Goal: Complete Application Form: Complete application form

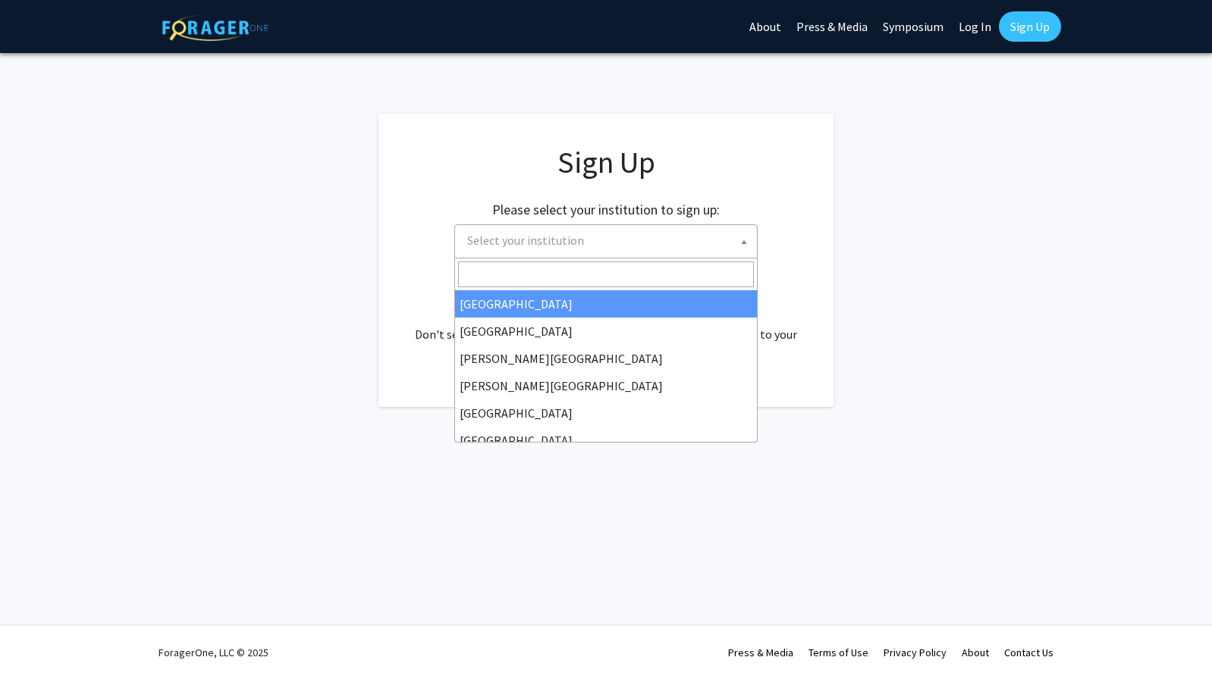
click at [568, 256] on span "Select your institution" at bounding box center [605, 241] width 303 height 34
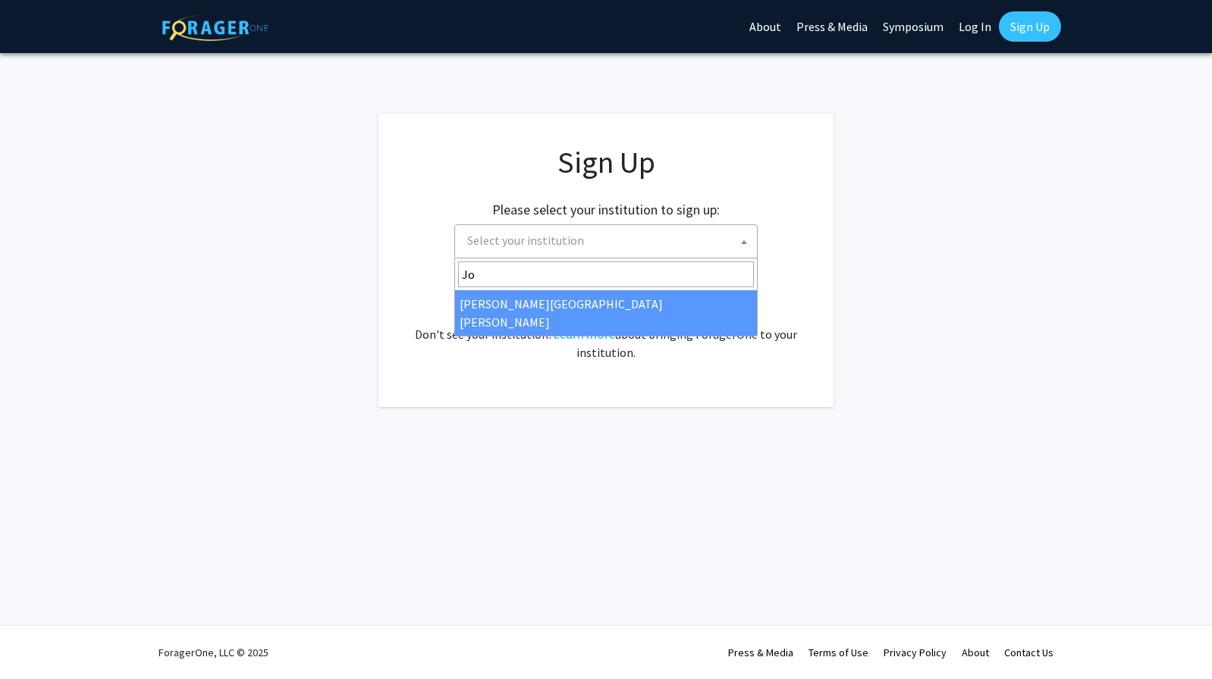
type input "Jo"
select select "1"
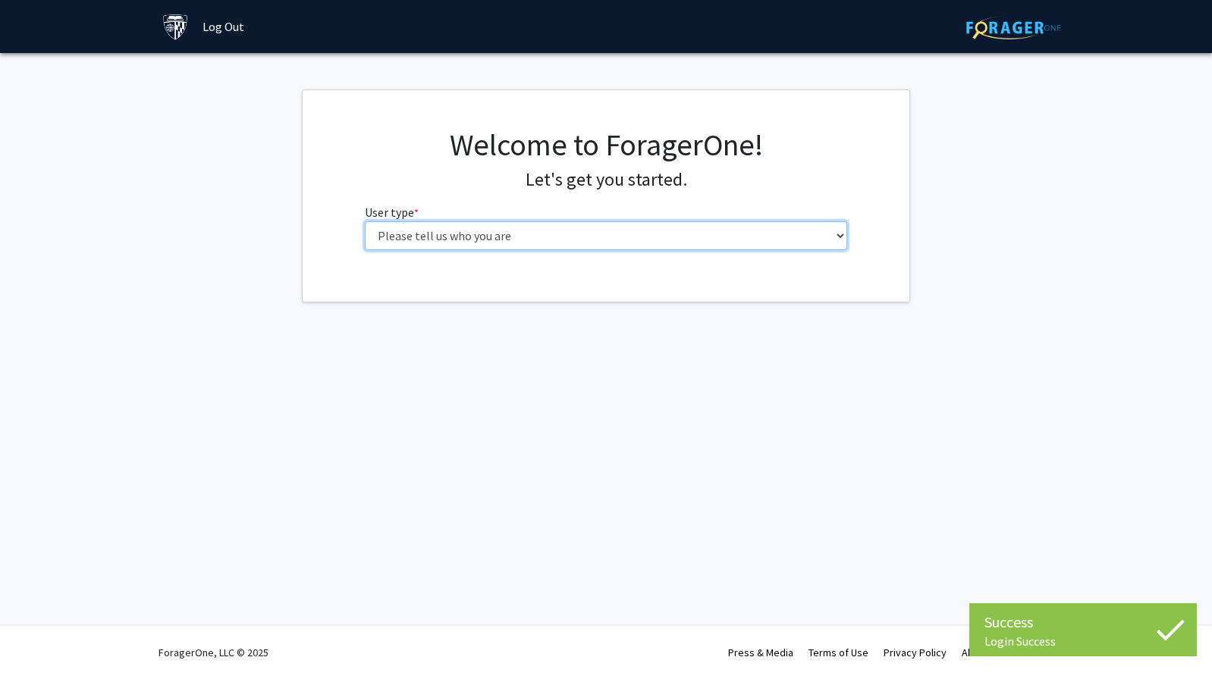
click at [598, 230] on select "Please tell us who you are Undergraduate Student Master's Student Doctoral Cand…" at bounding box center [606, 235] width 483 height 29
select select "2: masters"
click at [365, 221] on select "Please tell us who you are Undergraduate Student Master's Student Doctoral Cand…" at bounding box center [606, 235] width 483 height 29
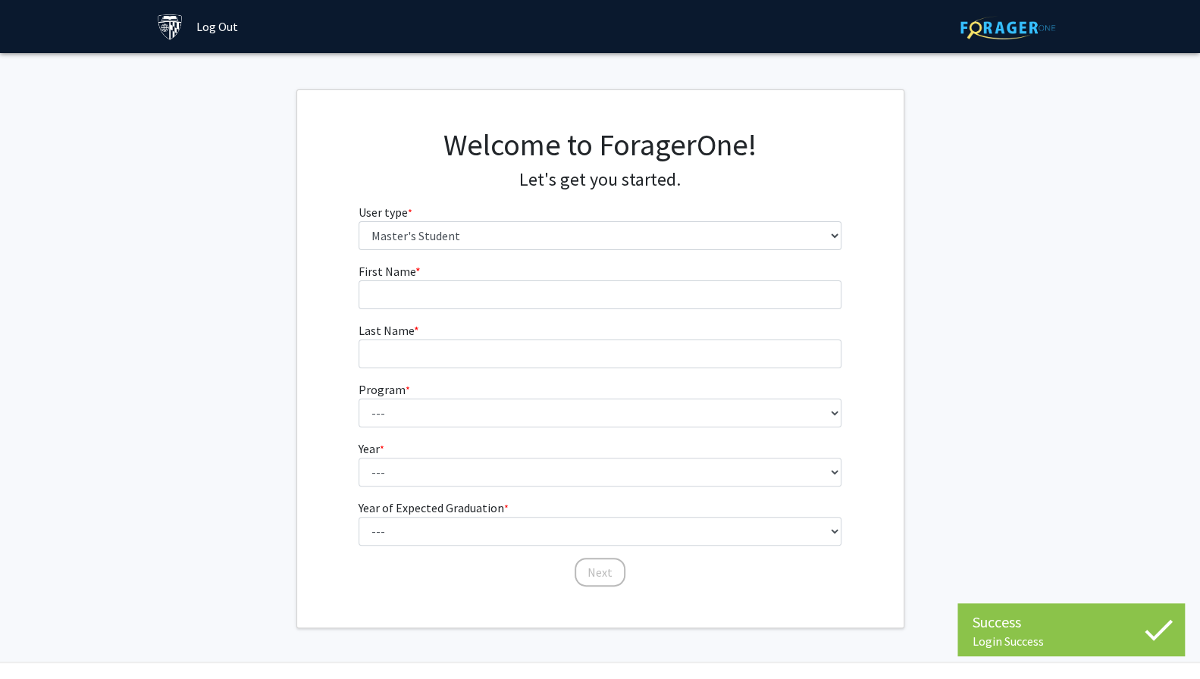
click at [524, 312] on form "First Name * required Last Name * required Program * required --- Anatomy Educa…" at bounding box center [600, 417] width 483 height 311
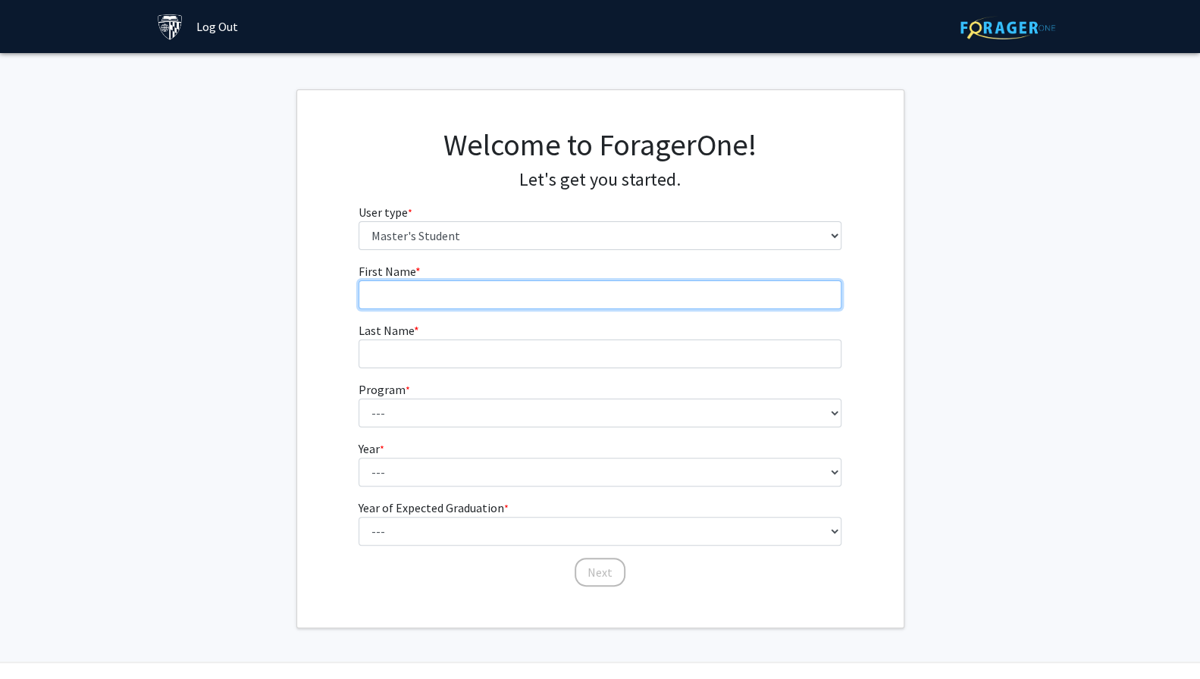
click at [507, 293] on input "First Name * required" at bounding box center [600, 295] width 483 height 29
type input "Buliao"
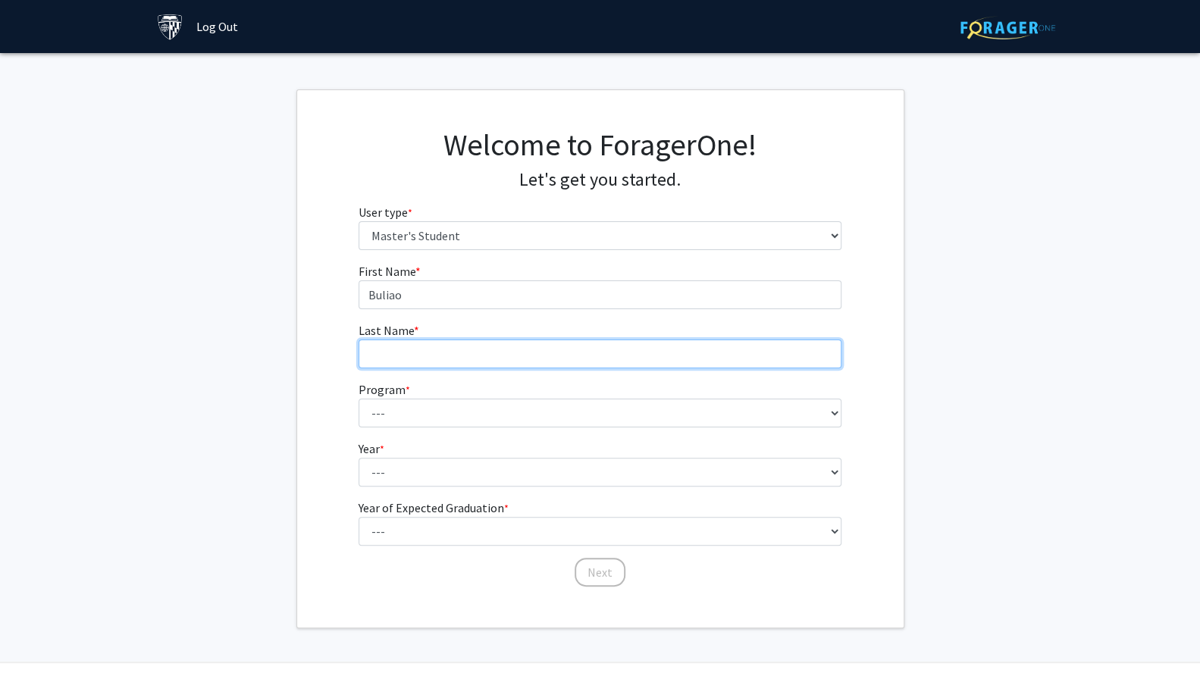
type input "Huang"
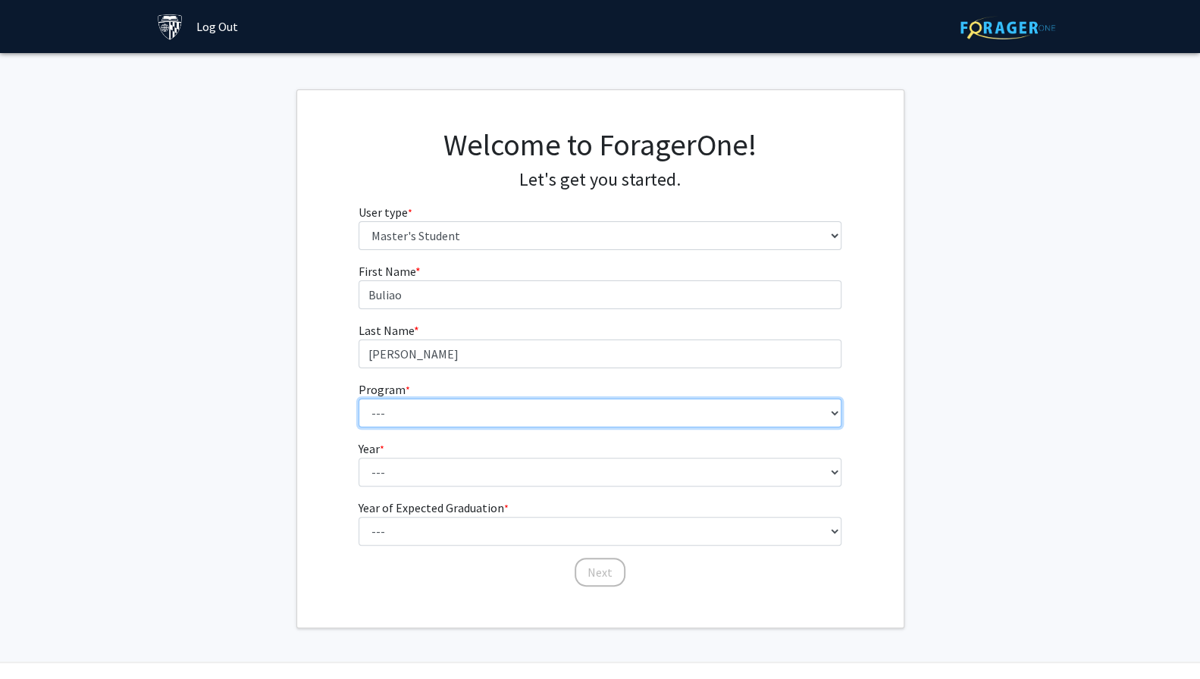
drag, startPoint x: 459, startPoint y: 401, endPoint x: 499, endPoint y: 416, distance: 43.0
click at [459, 401] on select "--- Anatomy Education Applied and Computational Mathematics Applied Biomedical …" at bounding box center [600, 413] width 483 height 29
select select "64: 52"
click at [359, 399] on select "--- Anatomy Education Applied and Computational Mathematics Applied Biomedical …" at bounding box center [600, 413] width 483 height 29
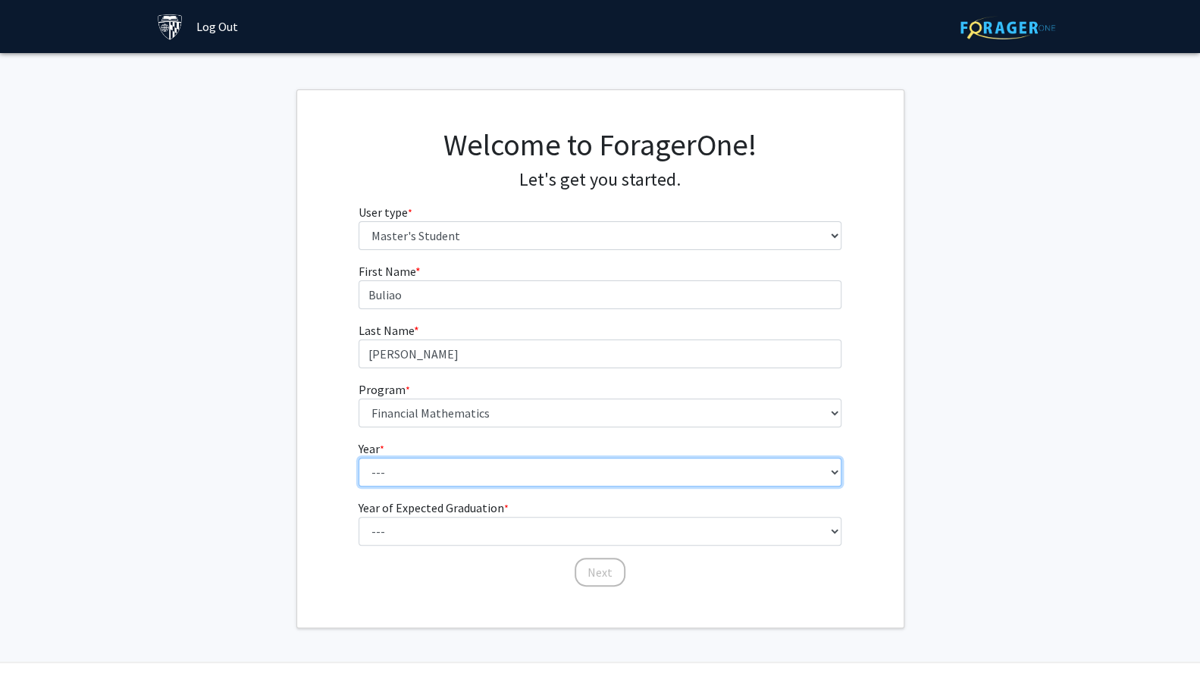
drag, startPoint x: 460, startPoint y: 471, endPoint x: 507, endPoint y: 463, distance: 47.6
click at [460, 471] on select "--- First Year Second Year" at bounding box center [600, 472] width 483 height 29
select select "2: second_year"
click at [359, 458] on select "--- First Year Second Year" at bounding box center [600, 472] width 483 height 29
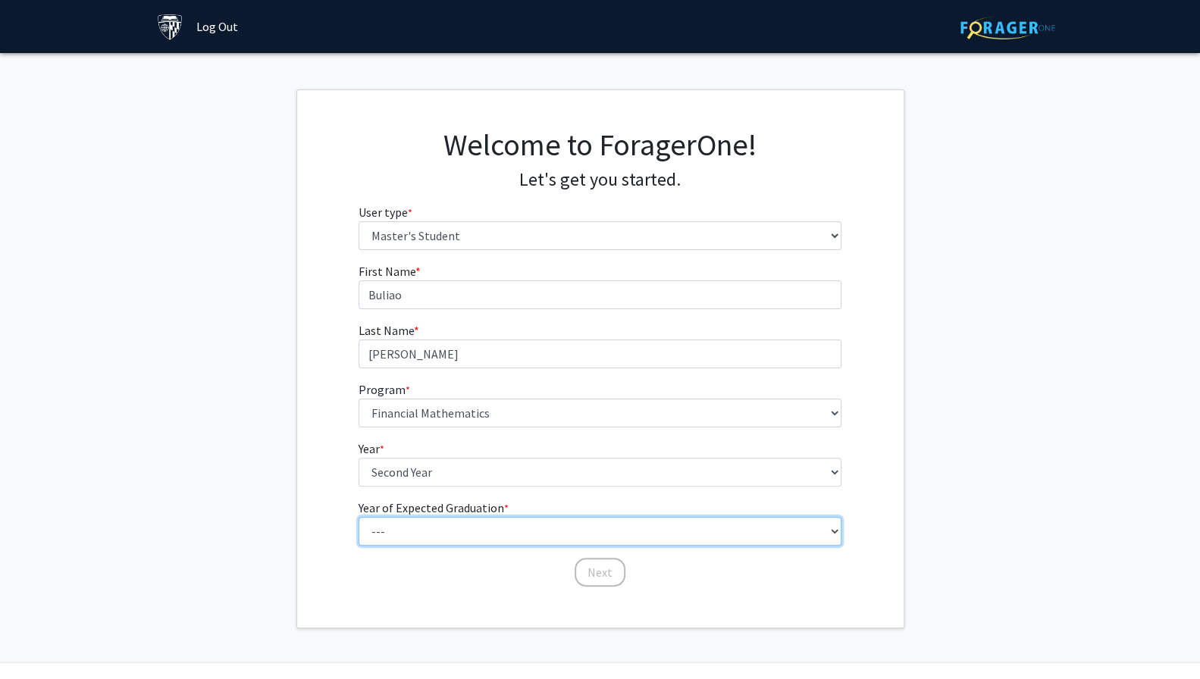
drag, startPoint x: 491, startPoint y: 530, endPoint x: 516, endPoint y: 529, distance: 24.3
click at [491, 530] on select "--- 2025 2026 2027 2028 2029 2030 2031 2032 2033 2034" at bounding box center [600, 531] width 483 height 29
select select "2: 2026"
click at [359, 517] on select "--- 2025 2026 2027 2028 2029 2030 2031 2032 2033 2034" at bounding box center [600, 531] width 483 height 29
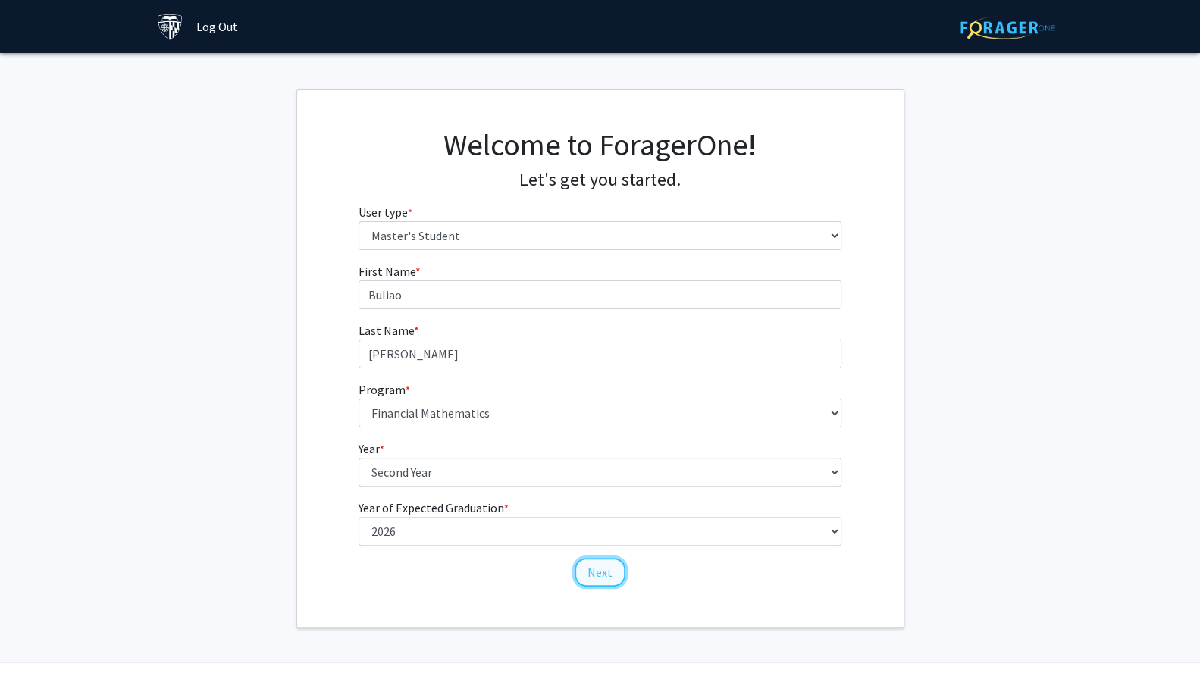
click at [601, 570] on button "Next" at bounding box center [600, 572] width 51 height 29
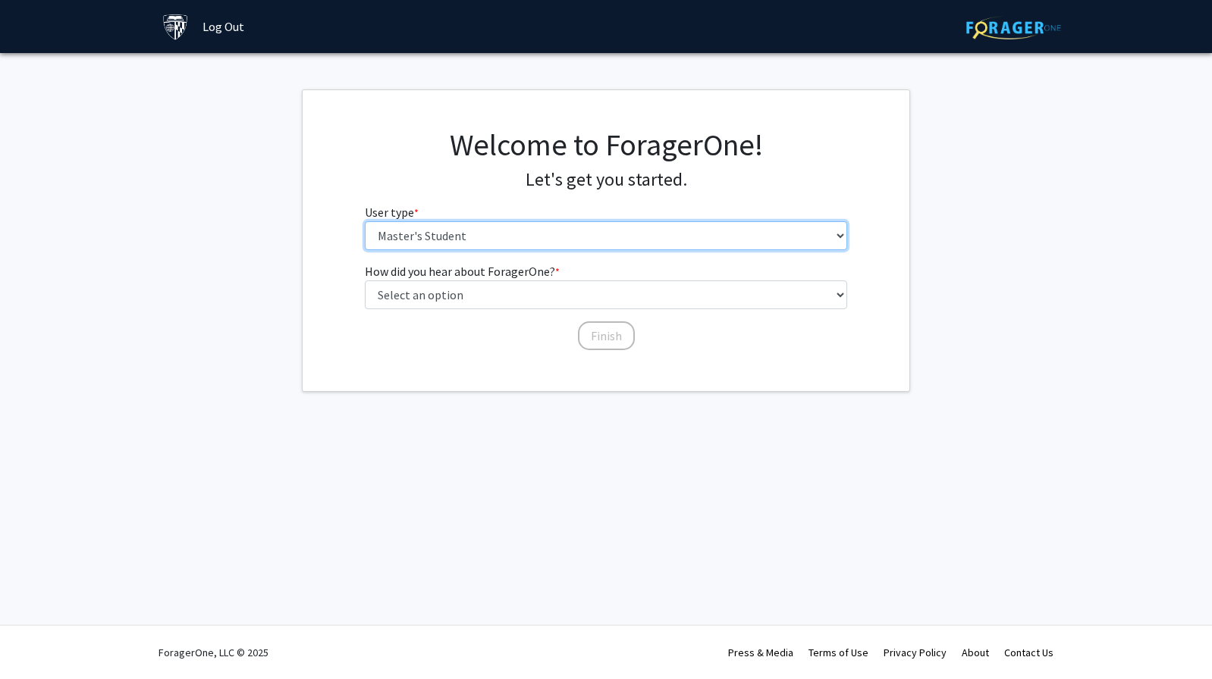
click at [540, 237] on select "Please tell us who you are Undergraduate Student Master's Student Doctoral Cand…" at bounding box center [606, 235] width 483 height 29
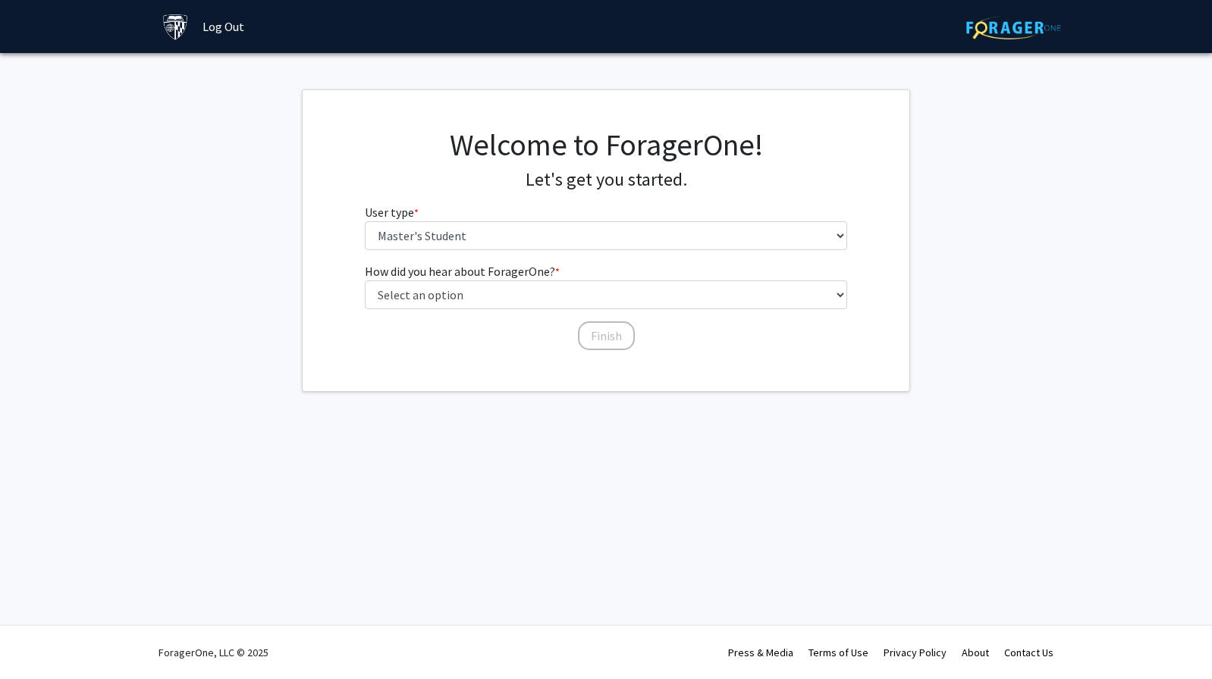
click at [317, 202] on div "Welcome to ForagerOne! Let's get you started. User type * required Please tell …" at bounding box center [606, 195] width 607 height 136
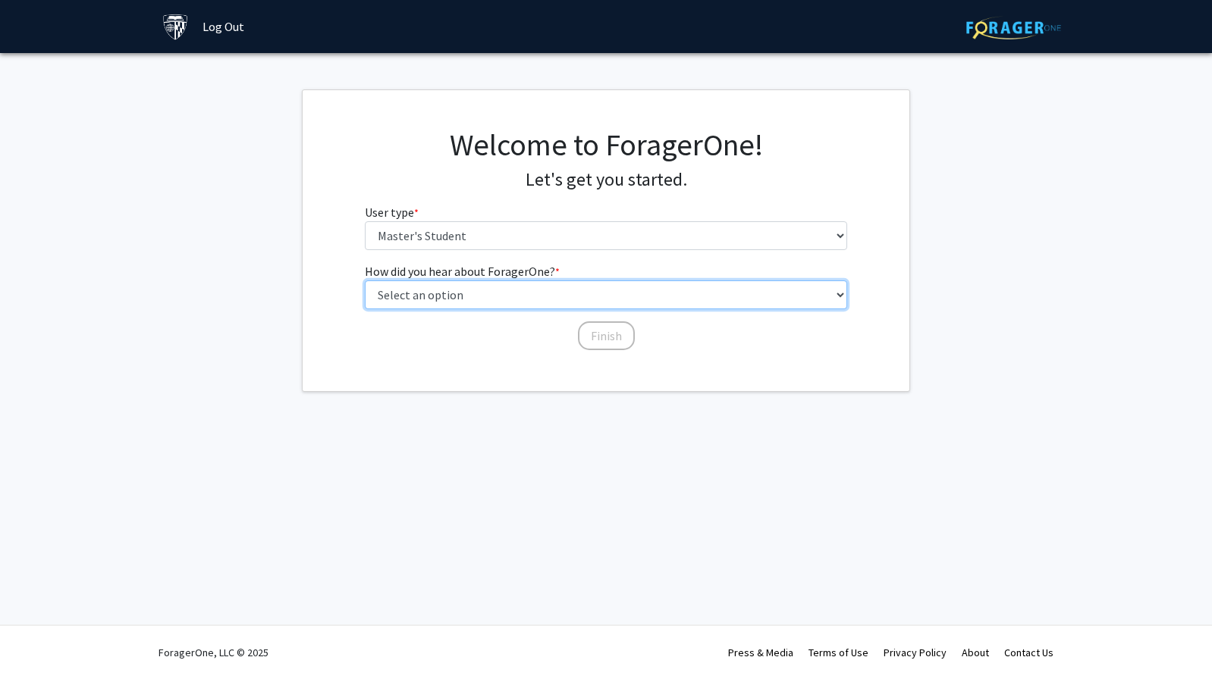
click at [487, 290] on select "Select an option Peer/student recommendation Faculty/staff recommendation Unive…" at bounding box center [606, 295] width 483 height 29
select select "3: university_website"
click at [365, 281] on select "Select an option Peer/student recommendation Faculty/staff recommendation Unive…" at bounding box center [606, 295] width 483 height 29
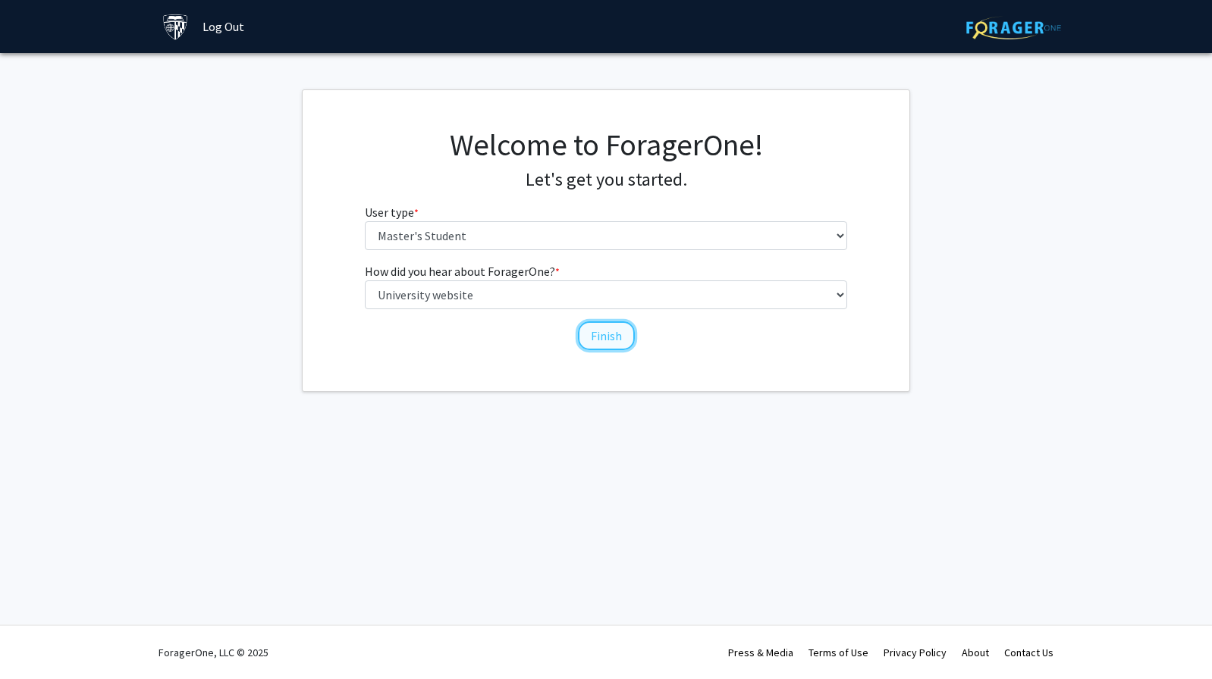
click at [604, 326] on button "Finish" at bounding box center [606, 336] width 57 height 29
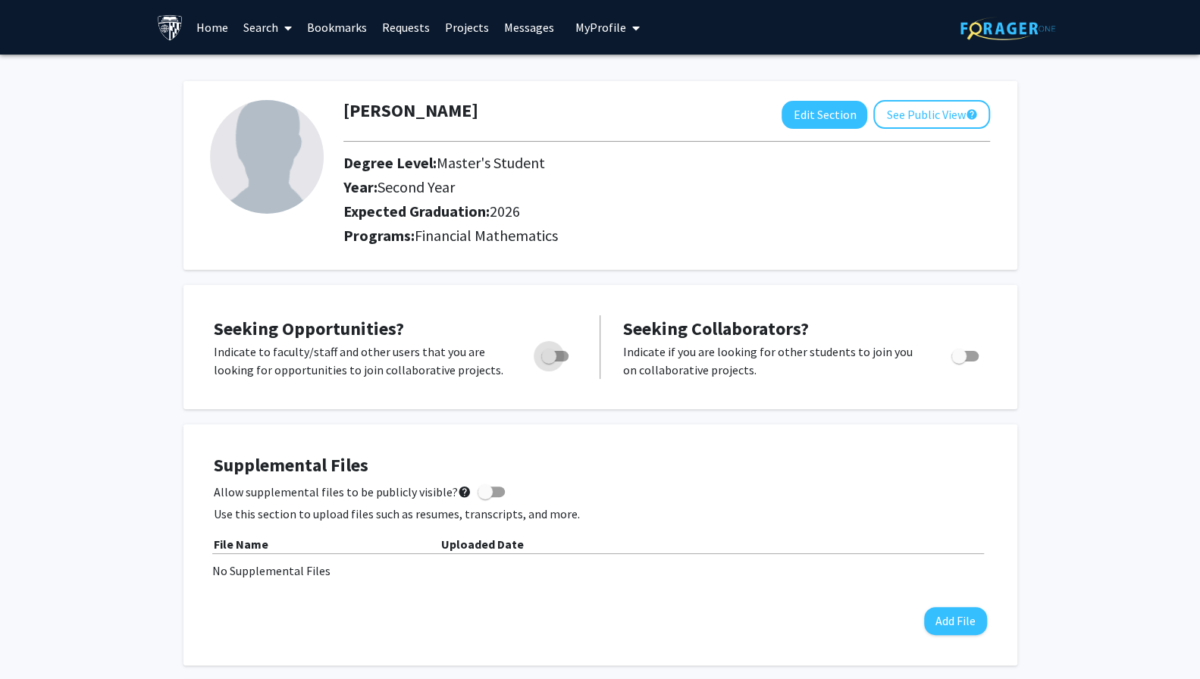
click at [554, 354] on span "Toggle" at bounding box center [548, 356] width 15 height 15
click at [549, 362] on input "Are you actively seeking opportunities?" at bounding box center [548, 362] width 1 height 1
checkbox input "true"
